Goal: Task Accomplishment & Management: Complete application form

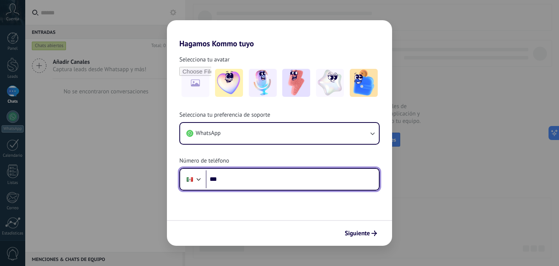
click at [268, 178] on input "***" at bounding box center [292, 179] width 173 height 18
click at [268, 185] on input "***" at bounding box center [292, 179] width 173 height 18
type input "**********"
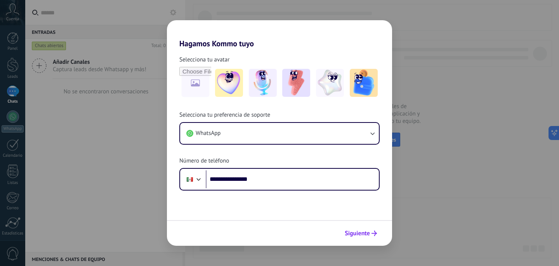
click at [348, 230] on span "Siguiente" at bounding box center [357, 232] width 25 height 5
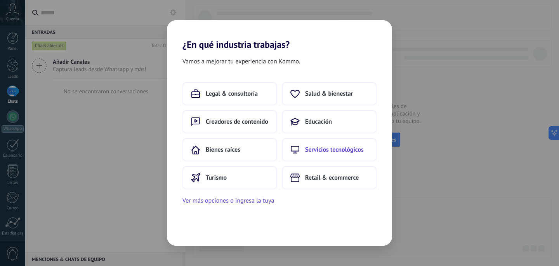
click at [316, 145] on button "Servicios tecnológicos" at bounding box center [329, 149] width 95 height 23
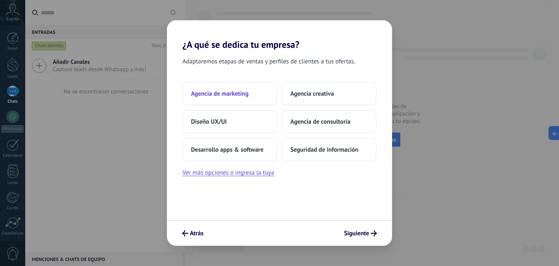
click at [220, 100] on button "Agencia de marketing" at bounding box center [230, 93] width 95 height 23
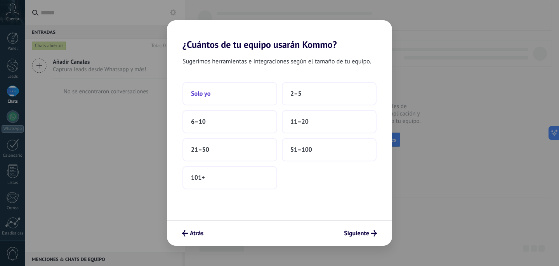
click at [225, 99] on button "Solo yo" at bounding box center [230, 93] width 95 height 23
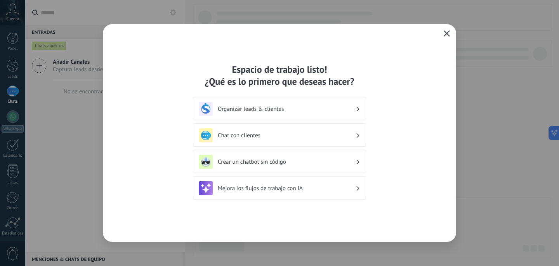
click at [294, 111] on h3 "Organizar leads & clientes" at bounding box center [287, 108] width 138 height 7
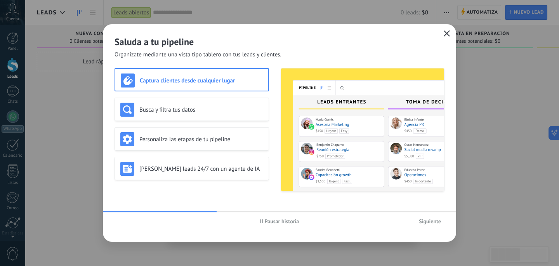
click at [427, 220] on span "Siguiente" at bounding box center [430, 220] width 22 height 5
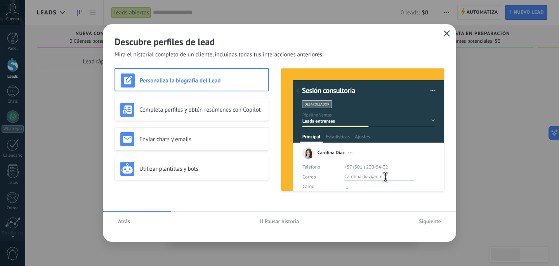
click at [427, 220] on span "Siguiente" at bounding box center [430, 220] width 22 height 5
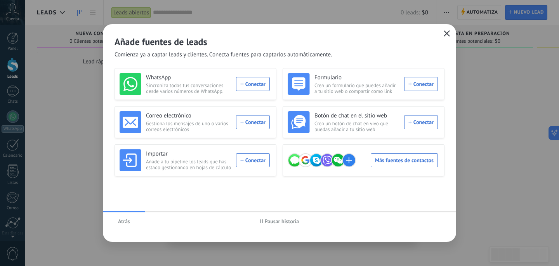
click at [427, 220] on div "Atrás Pausar historia" at bounding box center [280, 221] width 354 height 18
click at [446, 35] on use "button" at bounding box center [447, 33] width 6 height 6
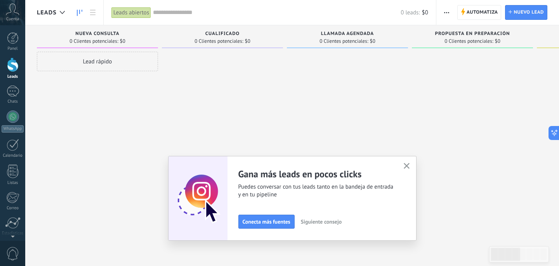
scroll to position [58, 0]
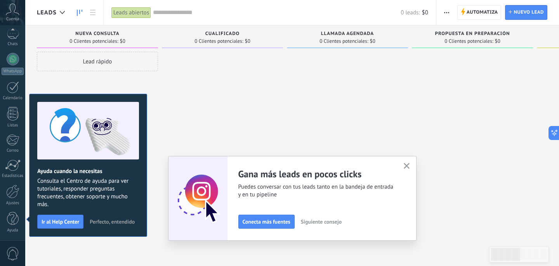
click at [397, 163] on div "Adapta tu flujo de trabajo Puedes crear varios pipelines adaptados a tus proces…" at bounding box center [292, 198] width 249 height 85
click at [408, 163] on icon "button" at bounding box center [407, 166] width 6 height 6
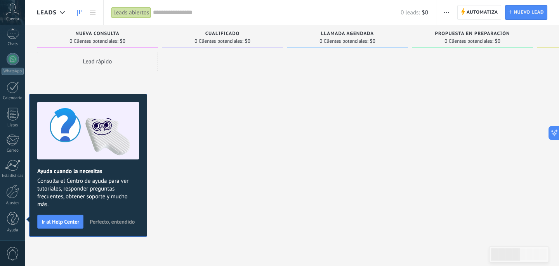
click at [98, 221] on span "Perfecto, entendido" at bounding box center [112, 221] width 45 height 5
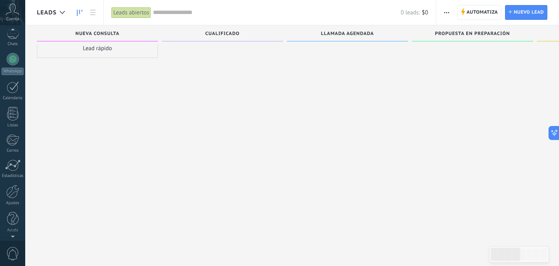
scroll to position [32, 0]
click at [16, 9] on icon at bounding box center [13, 9] width 14 height 12
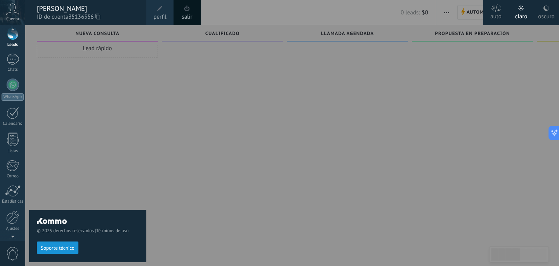
click at [94, 111] on div "© 2025 derechos reservados | Términos de uso Soporte técnico" at bounding box center [87, 145] width 117 height 240
click at [16, 250] on span "0" at bounding box center [12, 254] width 13 height 14
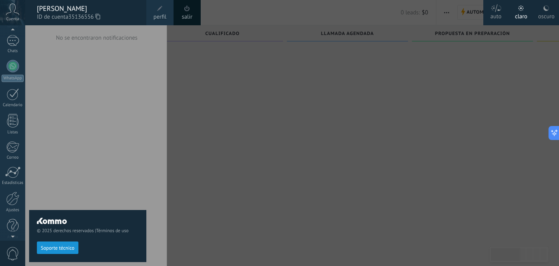
scroll to position [58, 0]
click at [15, 232] on div "Ayuda" at bounding box center [13, 230] width 23 height 5
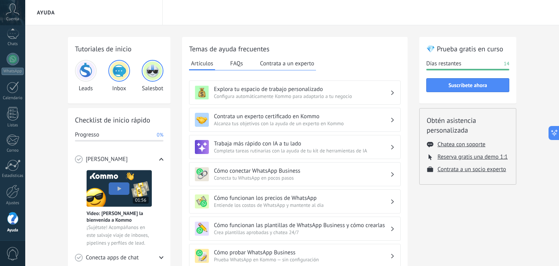
click at [17, 18] on span "Cuenta" at bounding box center [12, 19] width 13 height 5
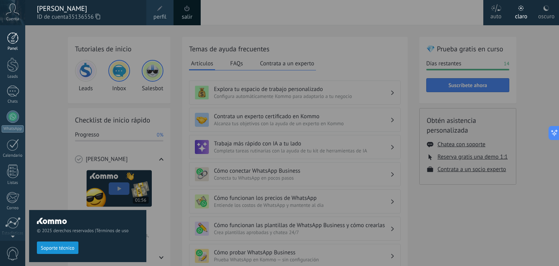
click at [9, 37] on div at bounding box center [13, 38] width 12 height 12
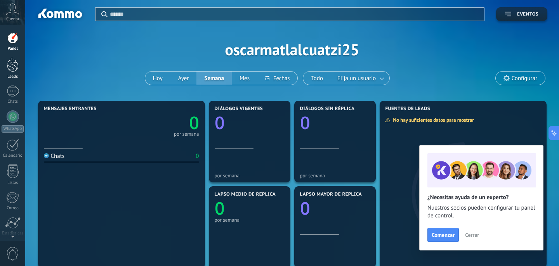
click at [20, 65] on link "Leads" at bounding box center [12, 69] width 25 height 22
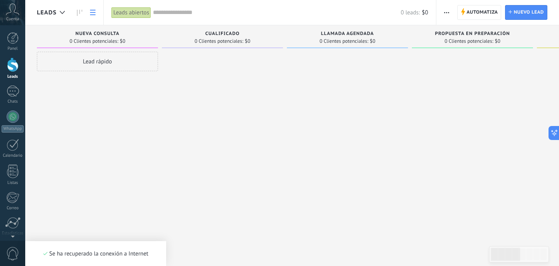
click at [92, 12] on use at bounding box center [92, 12] width 5 height 5
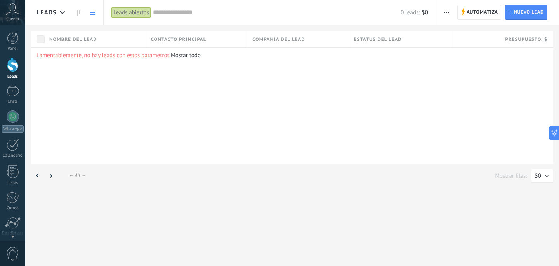
click at [92, 12] on icon at bounding box center [92, 12] width 5 height 5
click at [73, 13] on link at bounding box center [79, 12] width 13 height 15
